Goal: Task Accomplishment & Management: Use online tool/utility

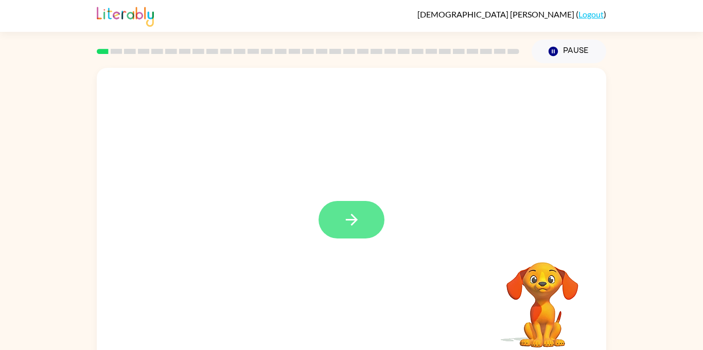
click at [352, 216] on icon "button" at bounding box center [351, 220] width 12 height 12
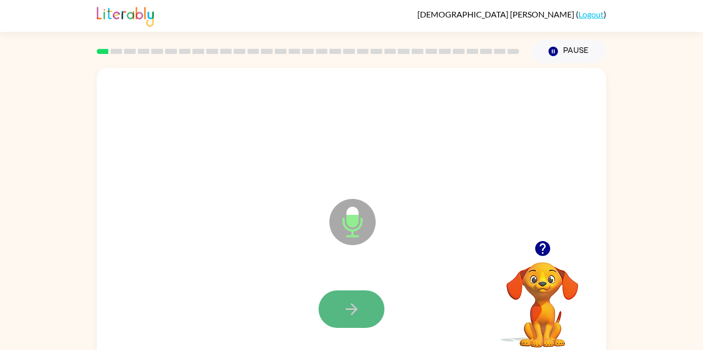
click at [349, 293] on button "button" at bounding box center [352, 310] width 66 height 38
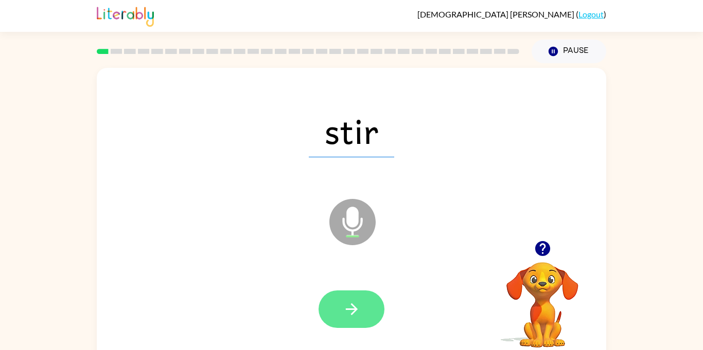
click at [350, 308] on icon "button" at bounding box center [352, 310] width 18 height 18
click at [351, 309] on icon "button" at bounding box center [351, 310] width 12 height 12
click at [351, 310] on icon "button" at bounding box center [352, 310] width 18 height 18
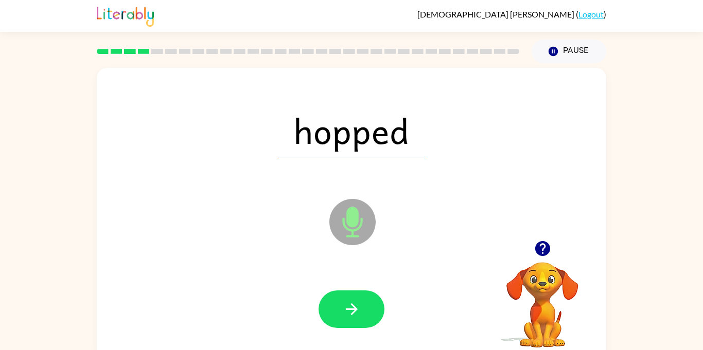
click at [351, 310] on icon "button" at bounding box center [352, 310] width 18 height 18
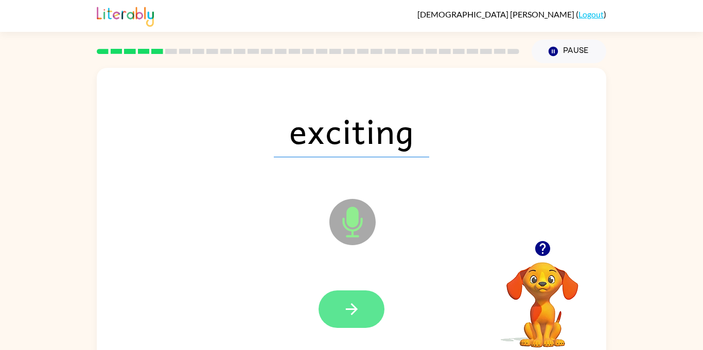
click at [351, 311] on icon "button" at bounding box center [352, 310] width 18 height 18
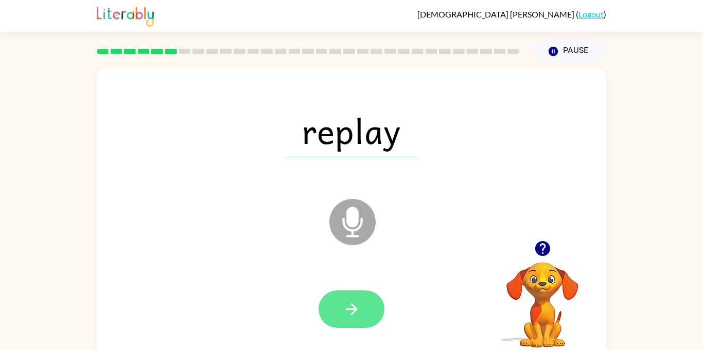
click at [351, 311] on icon "button" at bounding box center [352, 310] width 18 height 18
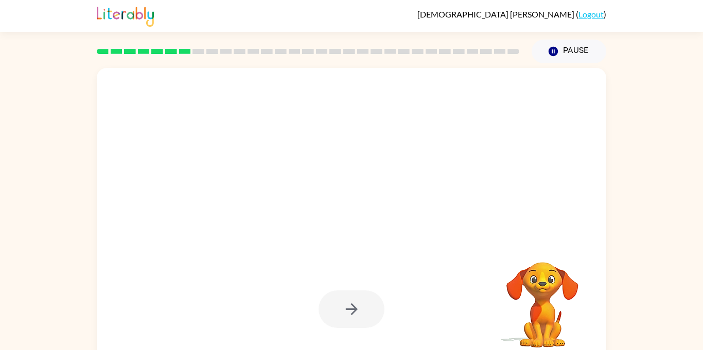
click at [351, 311] on icon "button" at bounding box center [352, 310] width 18 height 18
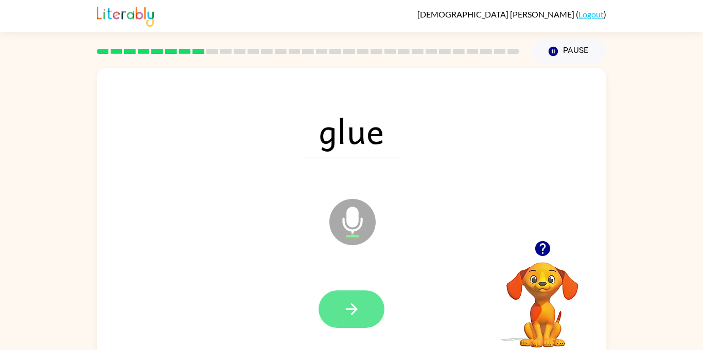
click at [358, 301] on icon "button" at bounding box center [352, 310] width 18 height 18
click at [347, 299] on button "button" at bounding box center [352, 310] width 66 height 38
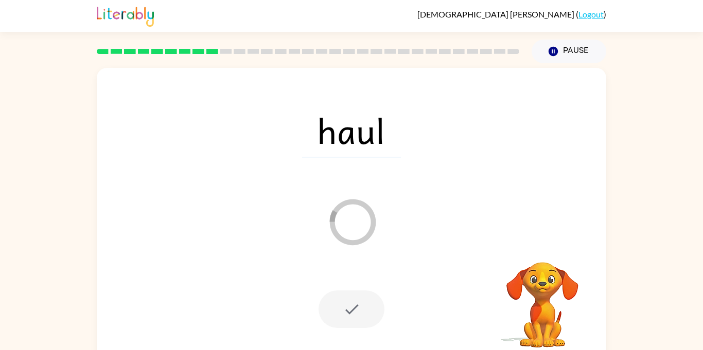
click at [664, 266] on div "haul Loader Your response is being sent to our graders Your browser must suppor…" at bounding box center [351, 212] width 703 height 298
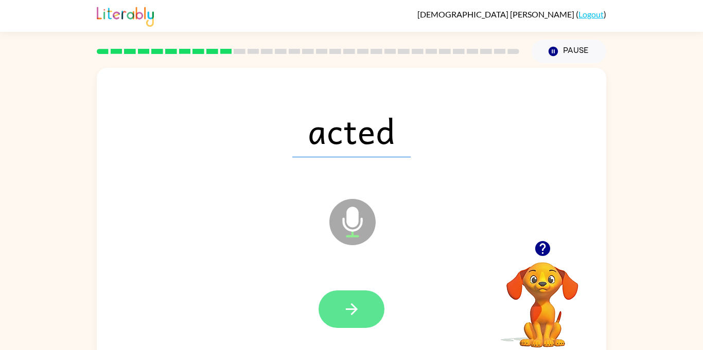
click at [361, 306] on button "button" at bounding box center [352, 310] width 66 height 38
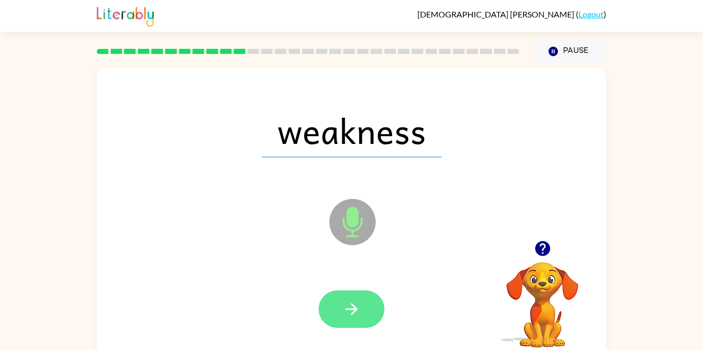
click at [348, 304] on icon "button" at bounding box center [352, 310] width 18 height 18
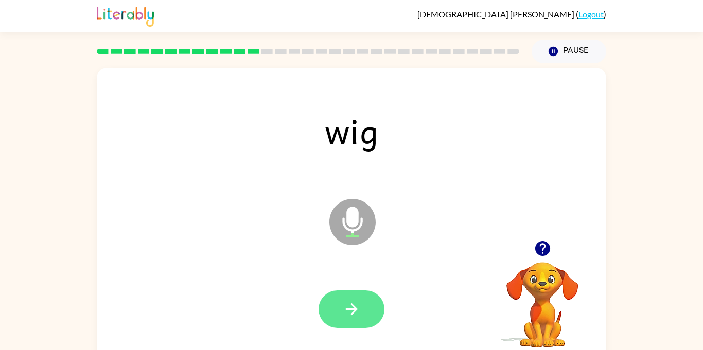
click at [352, 304] on icon "button" at bounding box center [352, 310] width 18 height 18
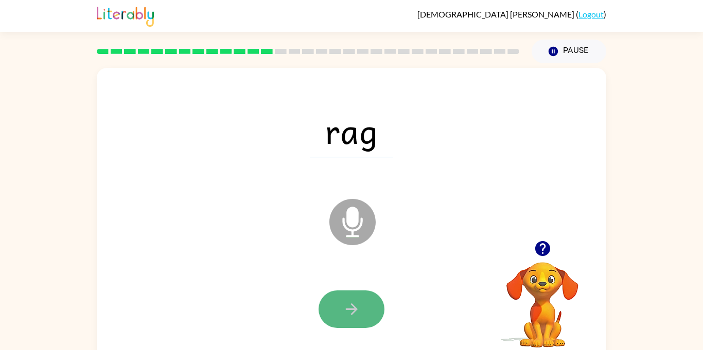
click at [347, 301] on icon "button" at bounding box center [352, 310] width 18 height 18
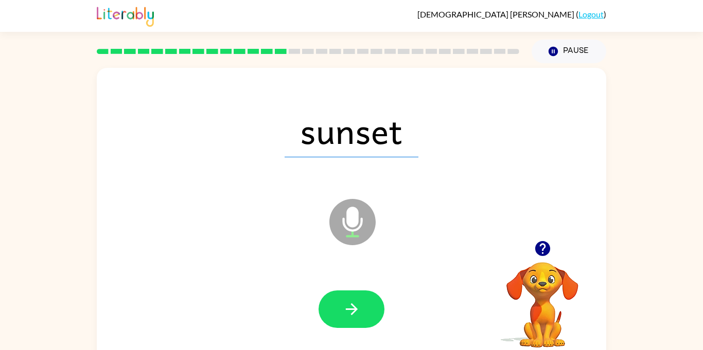
click at [347, 301] on icon "button" at bounding box center [352, 310] width 18 height 18
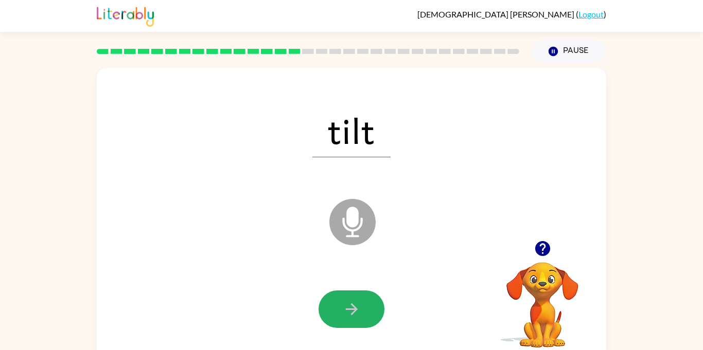
click at [347, 301] on icon "button" at bounding box center [352, 310] width 18 height 18
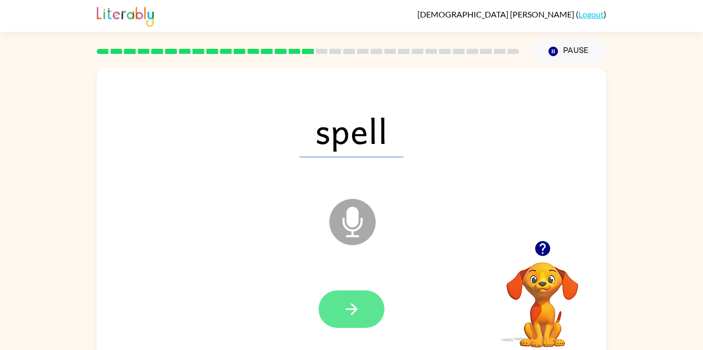
click at [346, 299] on button "button" at bounding box center [352, 310] width 66 height 38
click at [346, 301] on icon "button" at bounding box center [352, 310] width 18 height 18
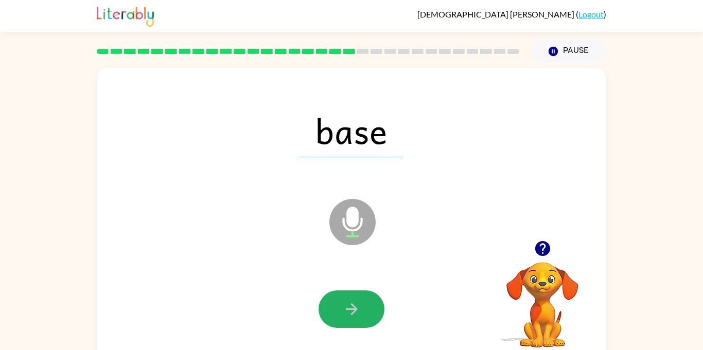
click at [346, 301] on icon "button" at bounding box center [352, 310] width 18 height 18
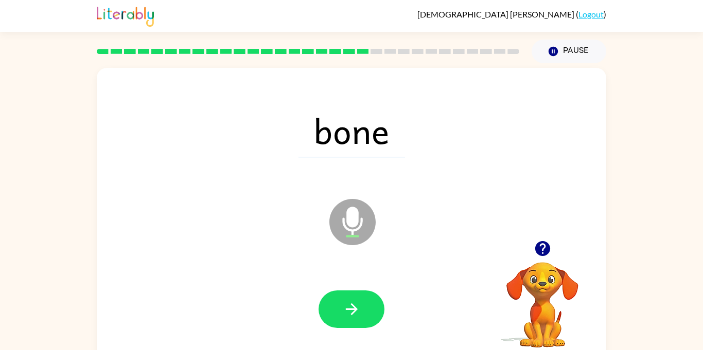
click at [346, 301] on icon "button" at bounding box center [352, 310] width 18 height 18
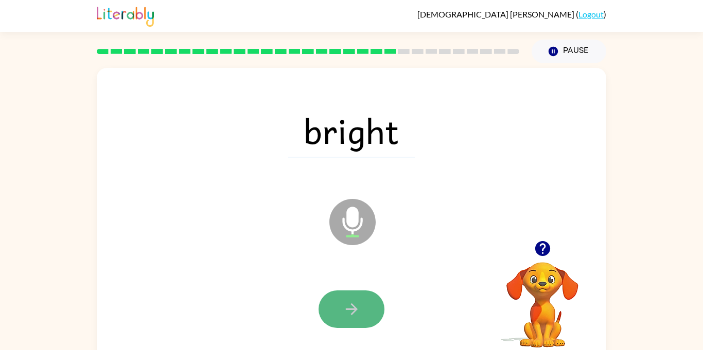
click at [346, 301] on icon "button" at bounding box center [352, 310] width 18 height 18
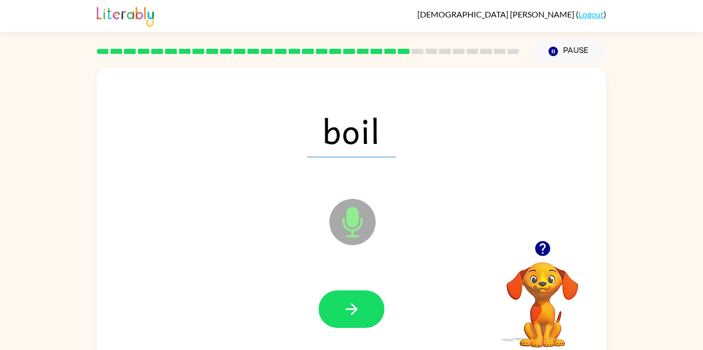
click at [346, 301] on icon "button" at bounding box center [352, 310] width 18 height 18
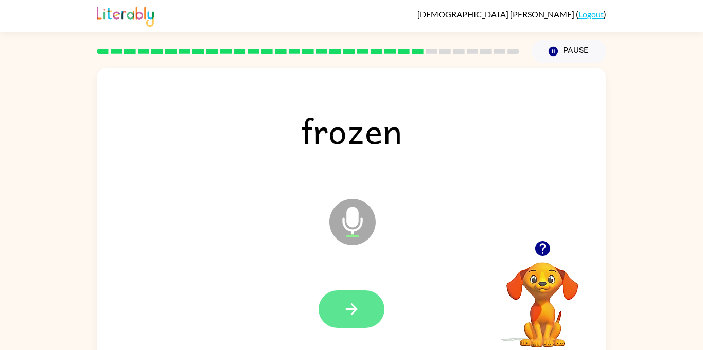
click at [346, 301] on icon "button" at bounding box center [352, 310] width 18 height 18
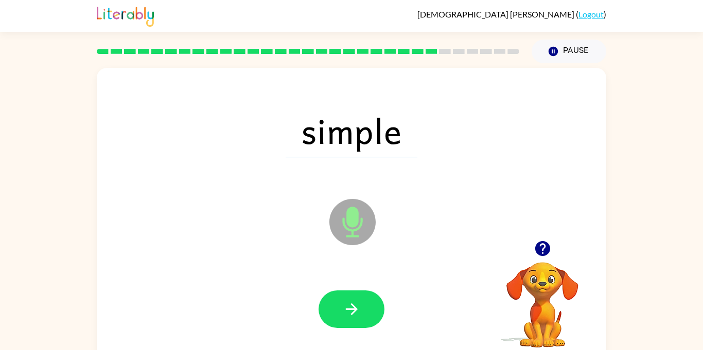
click at [346, 301] on icon "button" at bounding box center [352, 310] width 18 height 18
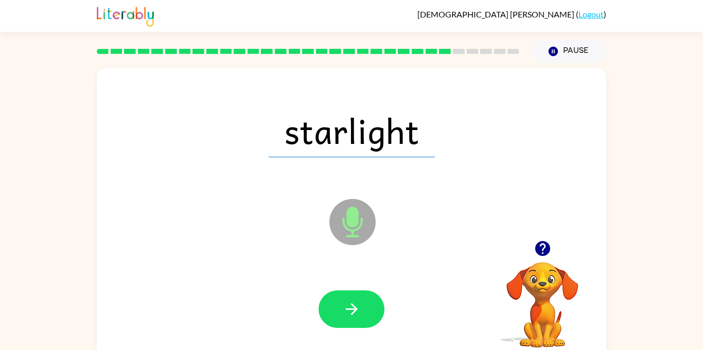
click at [346, 301] on icon "button" at bounding box center [352, 310] width 18 height 18
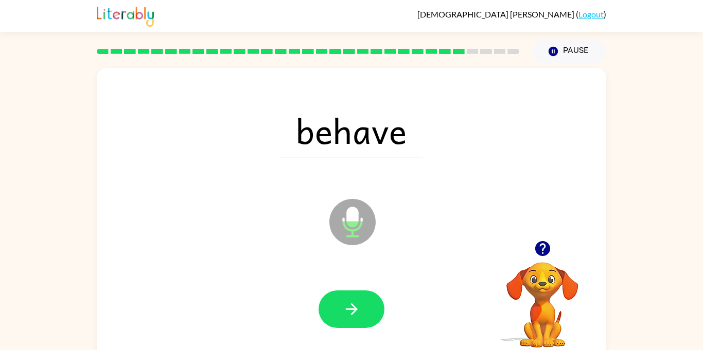
click at [346, 301] on icon "button" at bounding box center [352, 310] width 18 height 18
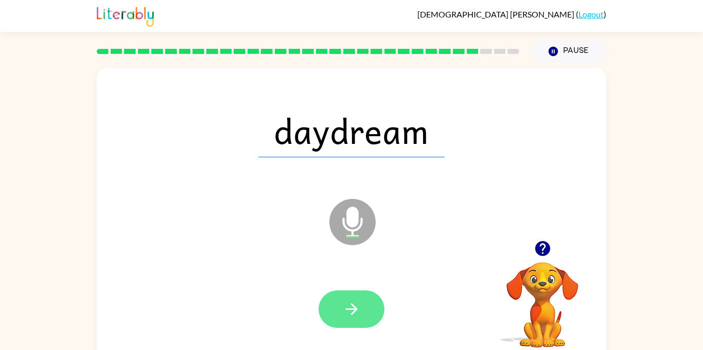
click at [346, 304] on icon "button" at bounding box center [352, 310] width 18 height 18
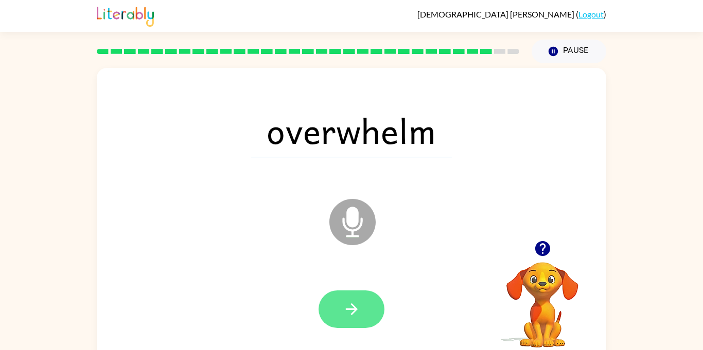
click at [347, 304] on icon "button" at bounding box center [352, 310] width 18 height 18
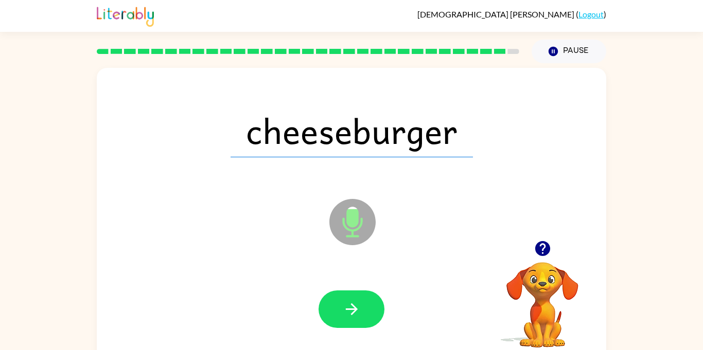
click at [347, 304] on icon "button" at bounding box center [352, 310] width 18 height 18
